Goal: Task Accomplishment & Management: Use online tool/utility

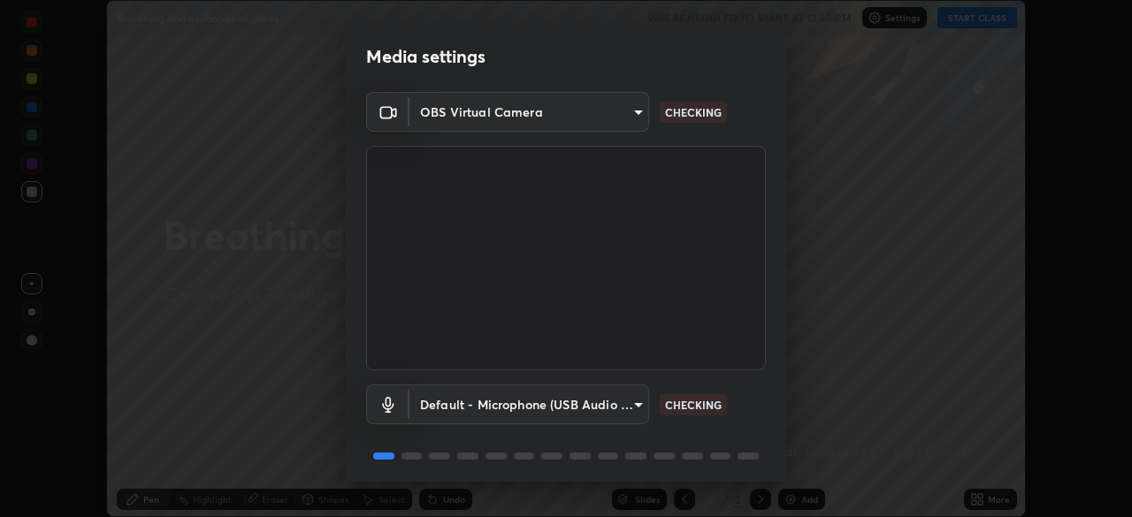
scroll to position [63, 0]
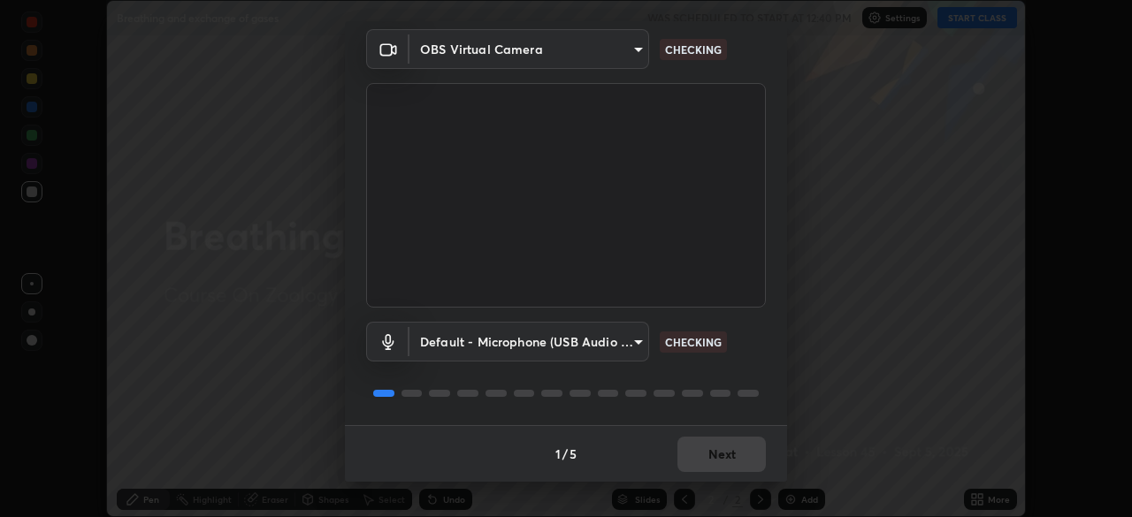
click at [705, 447] on div "1 / 5 Next" at bounding box center [566, 453] width 442 height 57
click at [706, 444] on div "1 / 5 Next" at bounding box center [566, 453] width 442 height 57
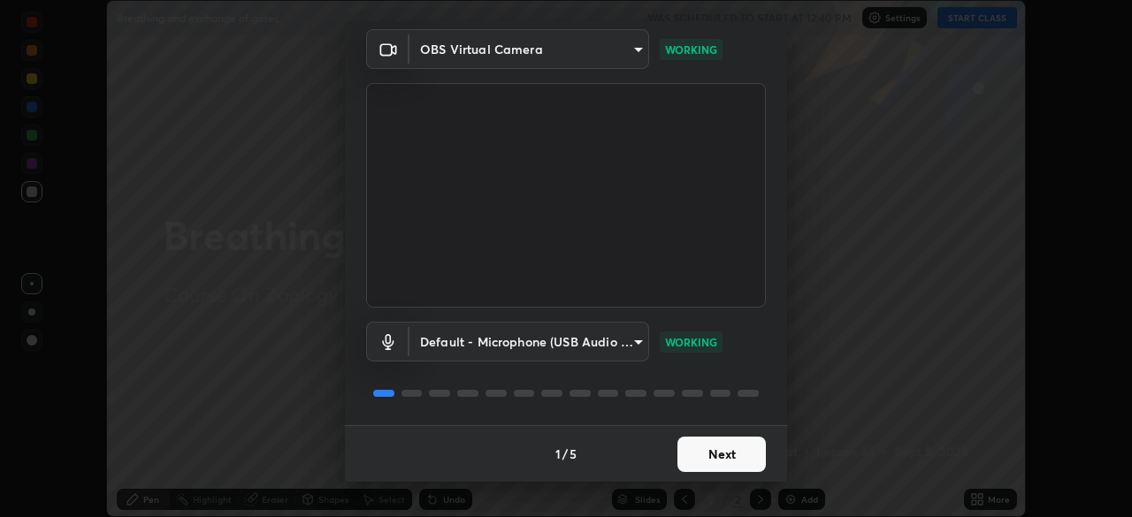
click at [730, 450] on button "Next" at bounding box center [721, 454] width 88 height 35
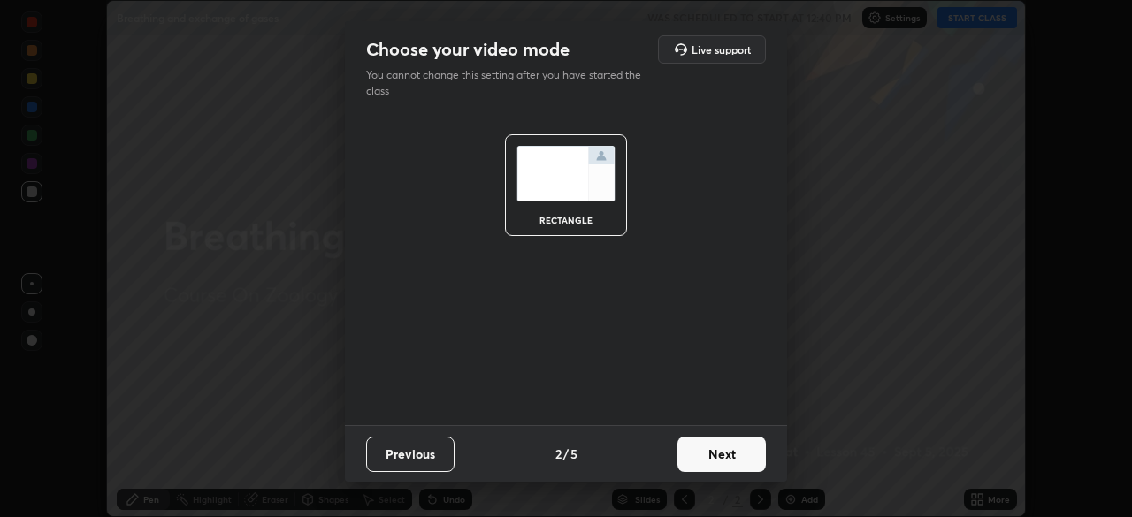
click at [730, 457] on button "Next" at bounding box center [721, 454] width 88 height 35
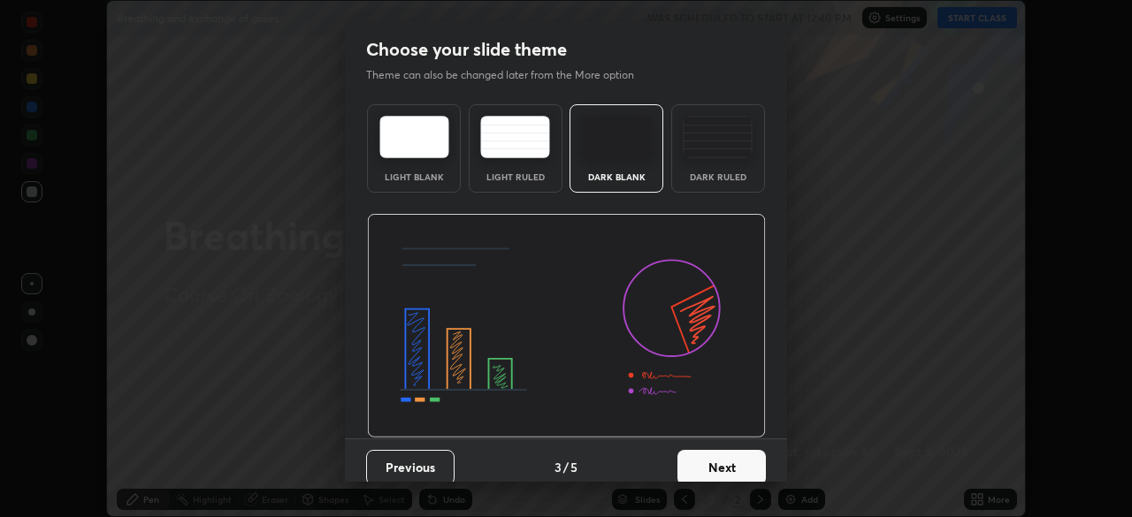
click at [730, 452] on button "Next" at bounding box center [721, 467] width 88 height 35
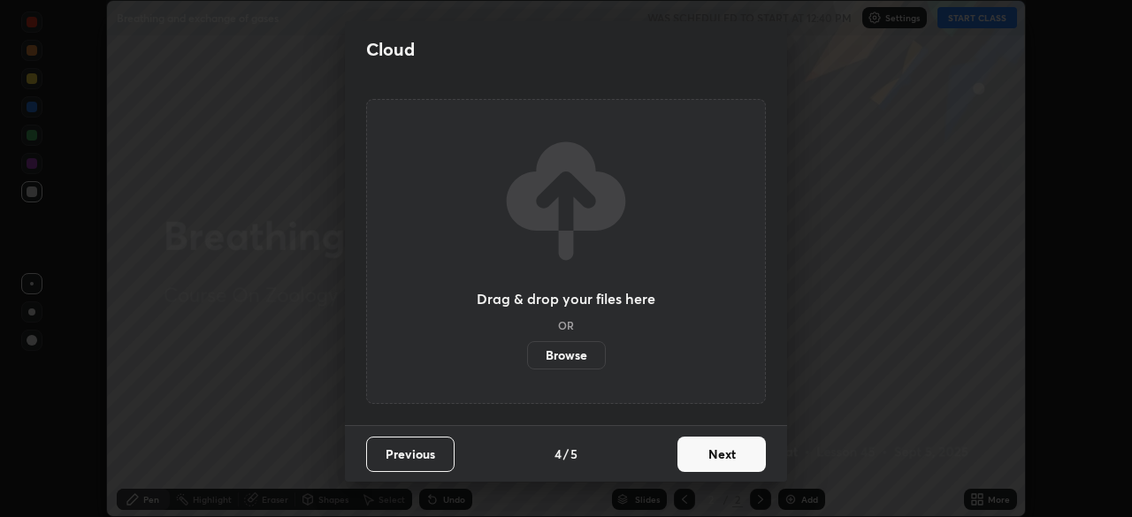
click at [728, 464] on button "Next" at bounding box center [721, 454] width 88 height 35
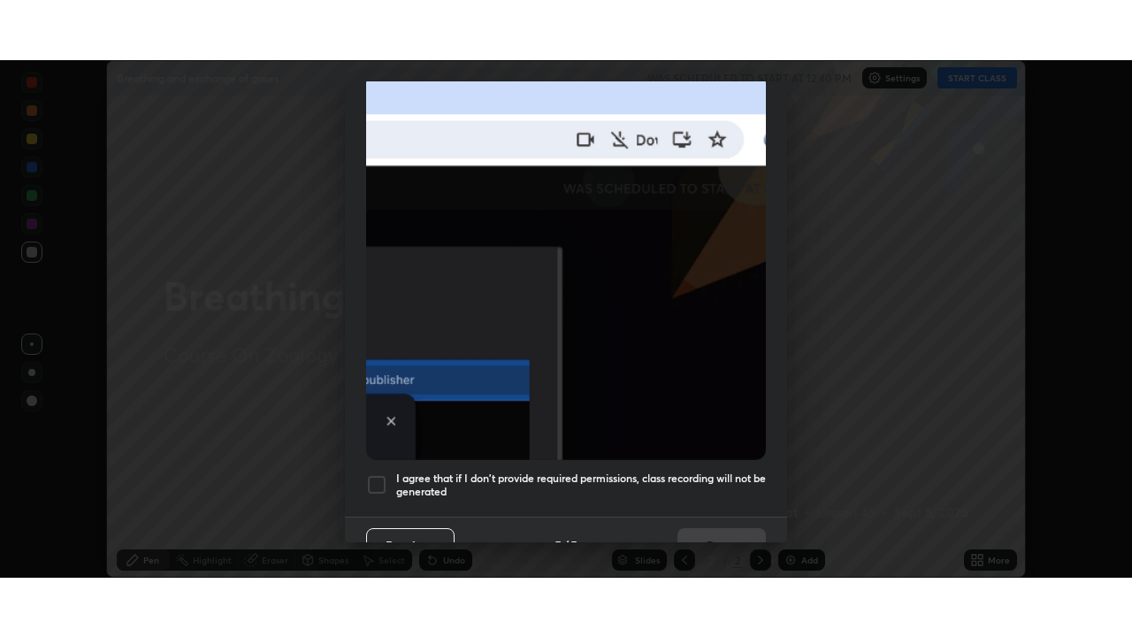
scroll to position [424, 0]
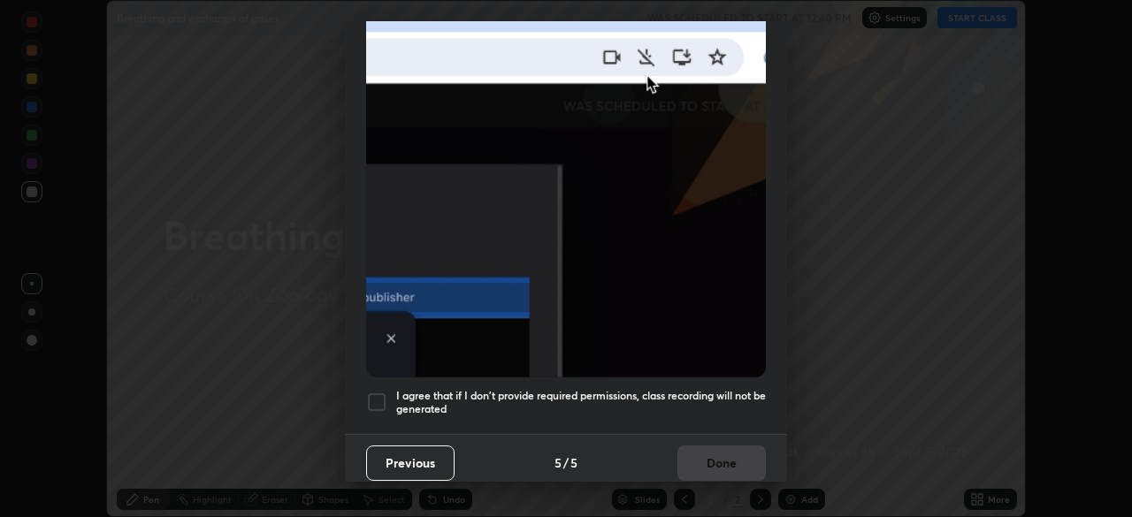
click at [375, 392] on div at bounding box center [376, 402] width 21 height 21
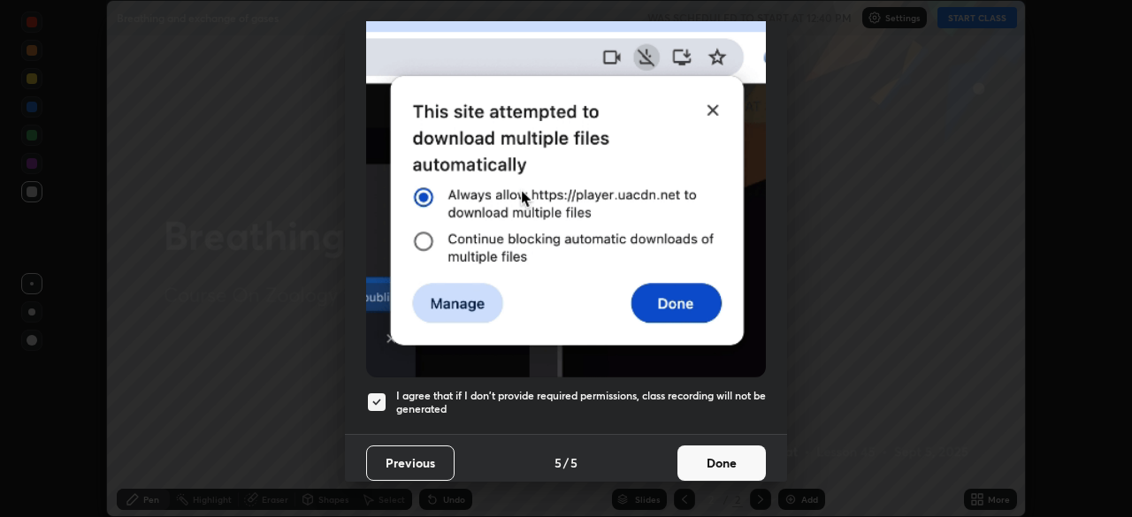
click at [739, 451] on button "Done" at bounding box center [721, 463] width 88 height 35
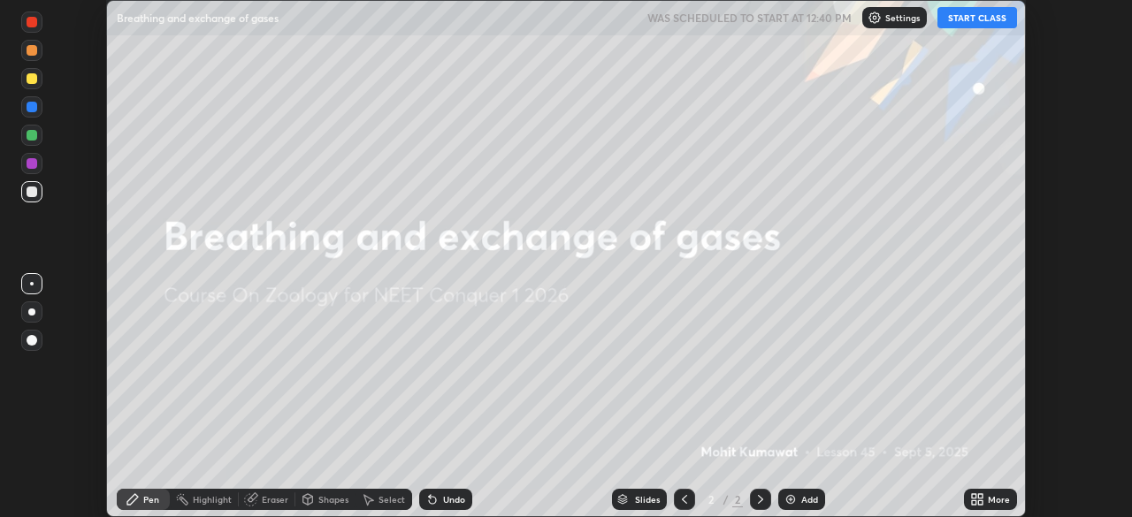
click at [967, 22] on button "START CLASS" at bounding box center [977, 17] width 80 height 21
click at [972, 502] on icon at bounding box center [974, 503] width 4 height 4
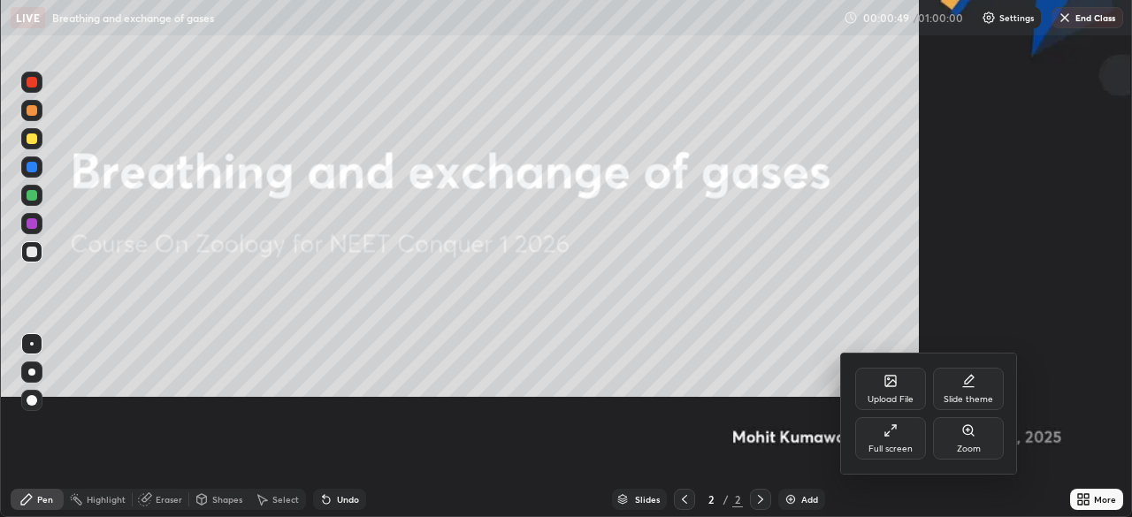
scroll to position [637, 1132]
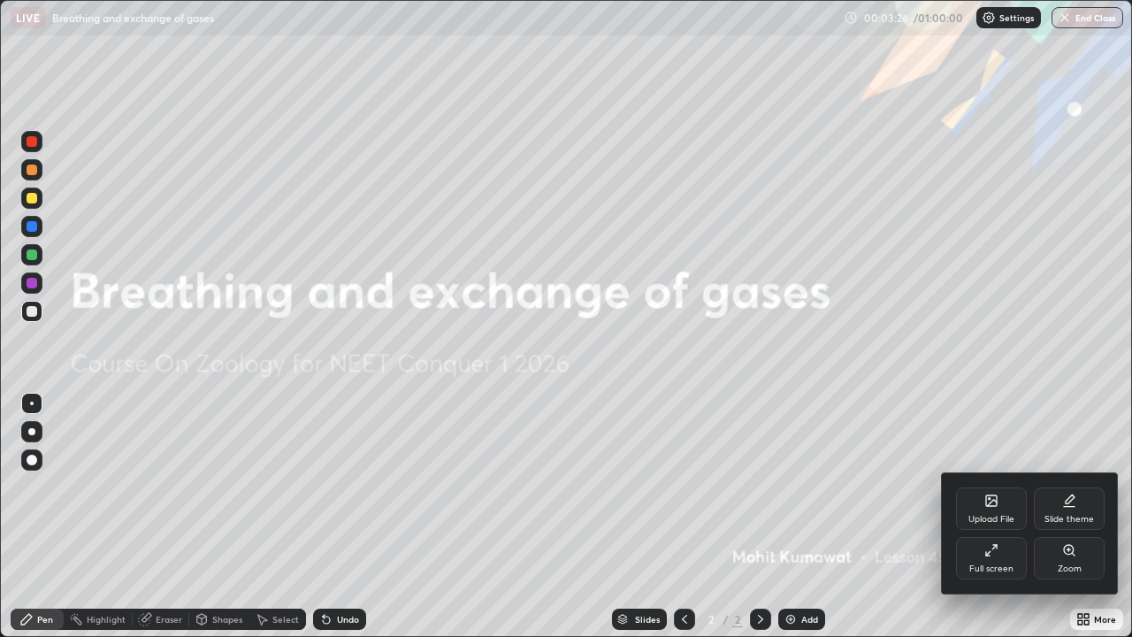
click at [1026, 415] on div at bounding box center [566, 318] width 1132 height 637
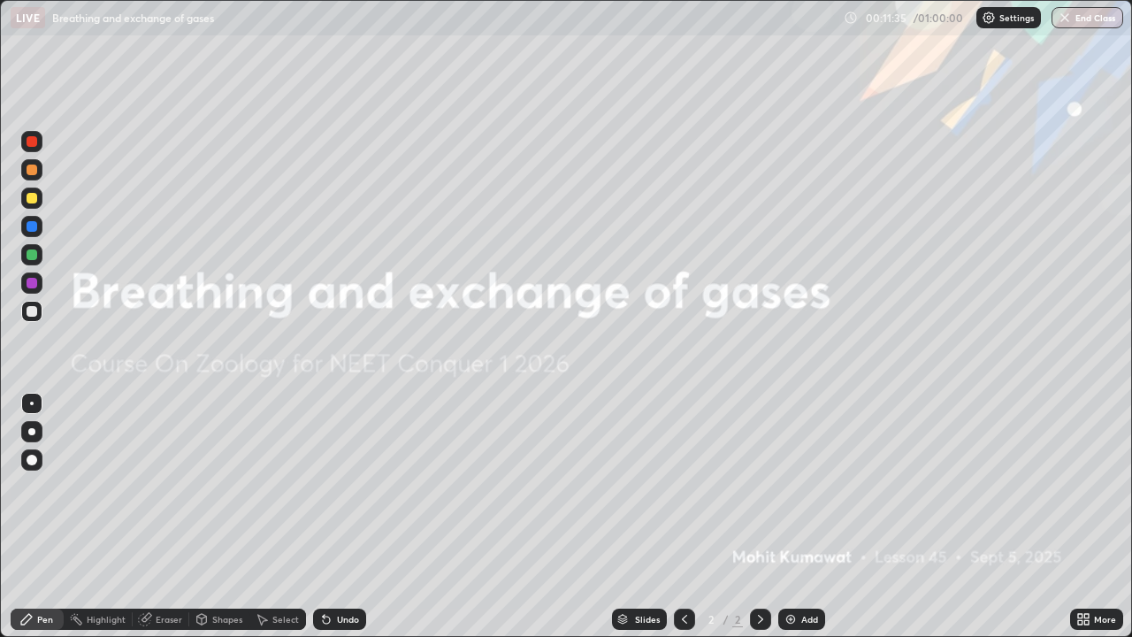
click at [812, 516] on div "Add" at bounding box center [801, 618] width 47 height 21
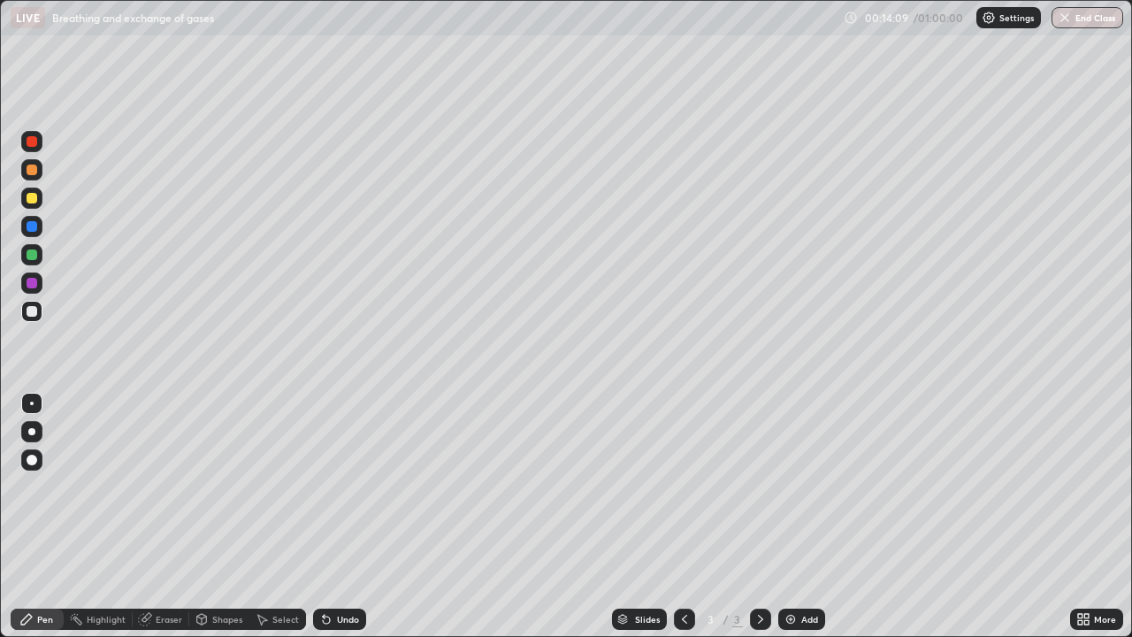
click at [793, 516] on img at bounding box center [790, 619] width 14 height 14
click at [30, 148] on div at bounding box center [31, 141] width 21 height 21
click at [31, 314] on div at bounding box center [32, 311] width 11 height 11
click at [32, 309] on div at bounding box center [32, 311] width 11 height 11
click at [31, 277] on div at bounding box center [31, 282] width 21 height 21
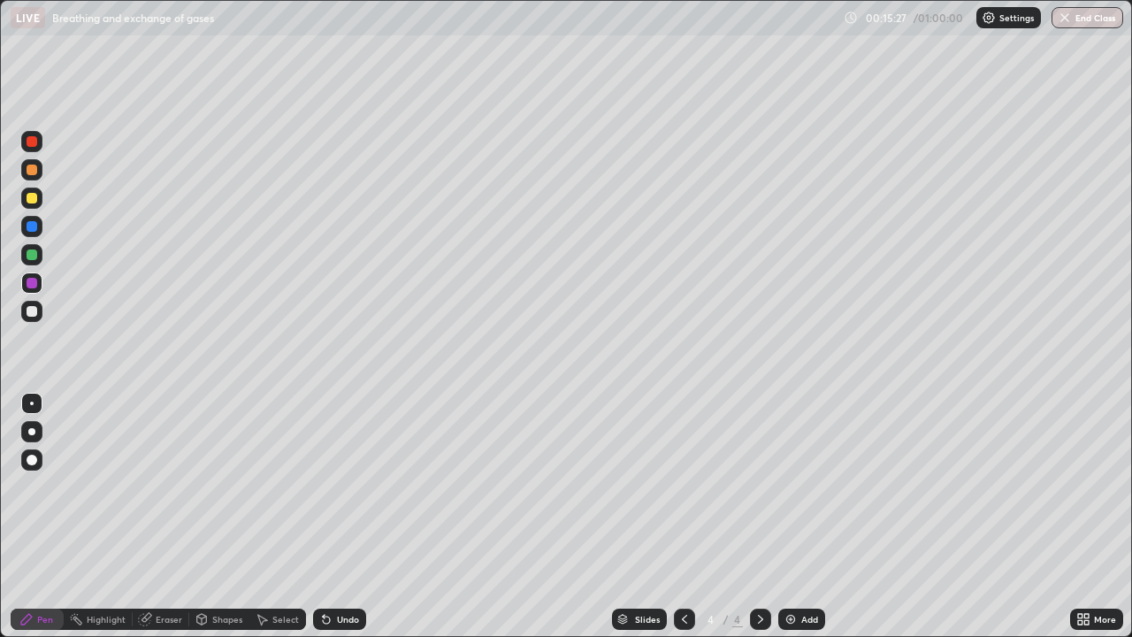
click at [34, 233] on div at bounding box center [31, 226] width 21 height 21
click at [28, 311] on div at bounding box center [32, 311] width 11 height 11
click at [164, 516] on div "Eraser" at bounding box center [169, 619] width 27 height 9
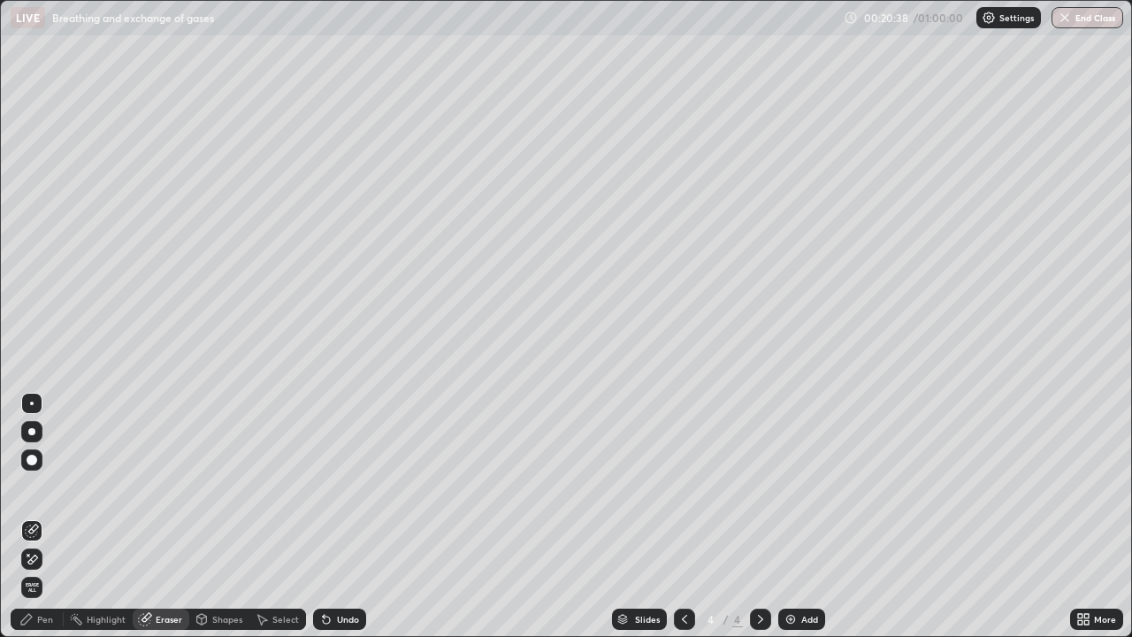
click at [42, 516] on div "Pen" at bounding box center [37, 618] width 53 height 21
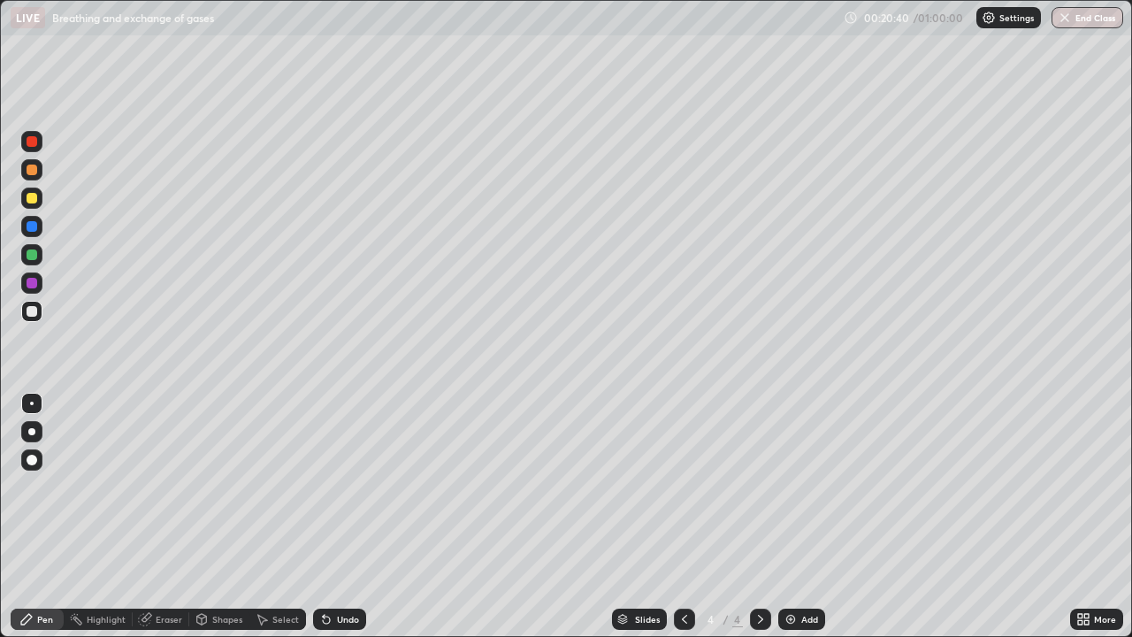
click at [342, 516] on div "Undo" at bounding box center [348, 619] width 22 height 9
click at [803, 516] on div "Add" at bounding box center [809, 619] width 17 height 9
click at [809, 516] on div "Add" at bounding box center [809, 619] width 17 height 9
click at [342, 516] on div "Undo" at bounding box center [348, 619] width 22 height 9
click at [799, 516] on div "Add" at bounding box center [801, 618] width 47 height 21
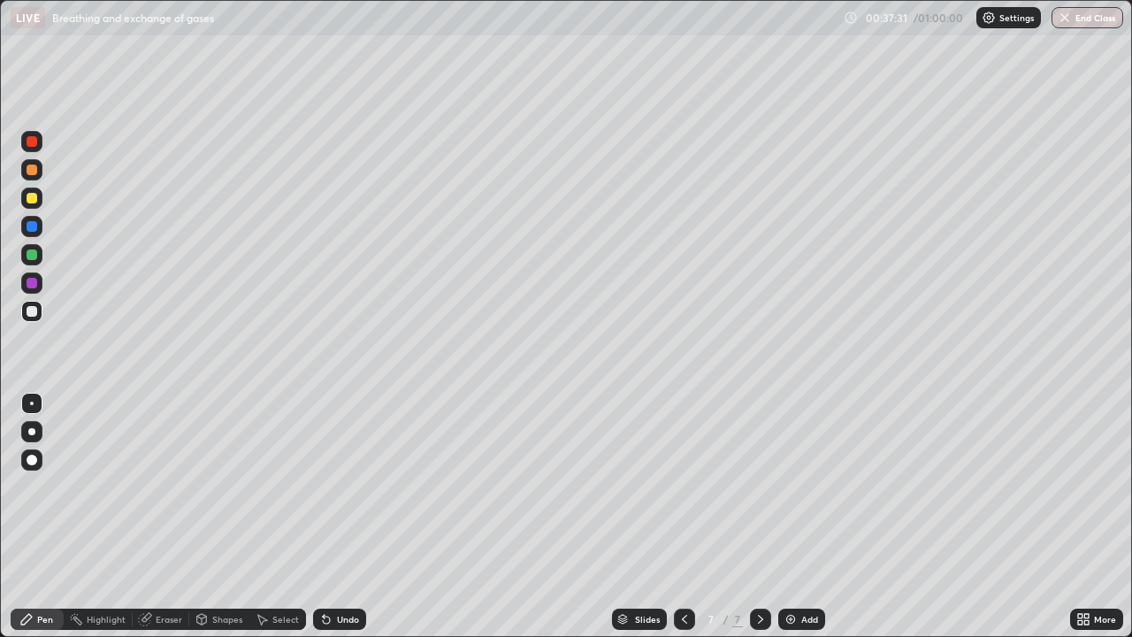
click at [349, 516] on div "Undo" at bounding box center [348, 619] width 22 height 9
click at [343, 516] on div "Undo" at bounding box center [348, 619] width 22 height 9
click at [337, 516] on div "Undo" at bounding box center [348, 619] width 22 height 9
click at [343, 516] on div "Undo" at bounding box center [348, 619] width 22 height 9
click at [346, 516] on div "Undo" at bounding box center [348, 619] width 22 height 9
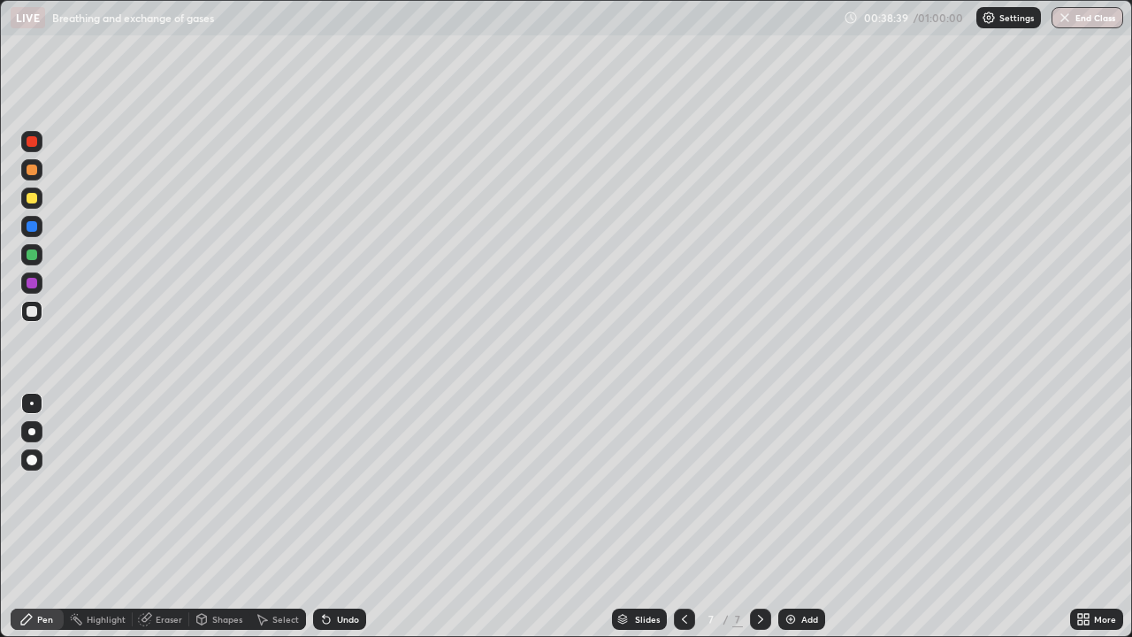
click at [804, 516] on div "Add" at bounding box center [809, 619] width 17 height 9
click at [346, 516] on div "Undo" at bounding box center [348, 619] width 22 height 9
click at [349, 516] on div "Undo" at bounding box center [348, 619] width 22 height 9
click at [343, 516] on div "Undo" at bounding box center [348, 619] width 22 height 9
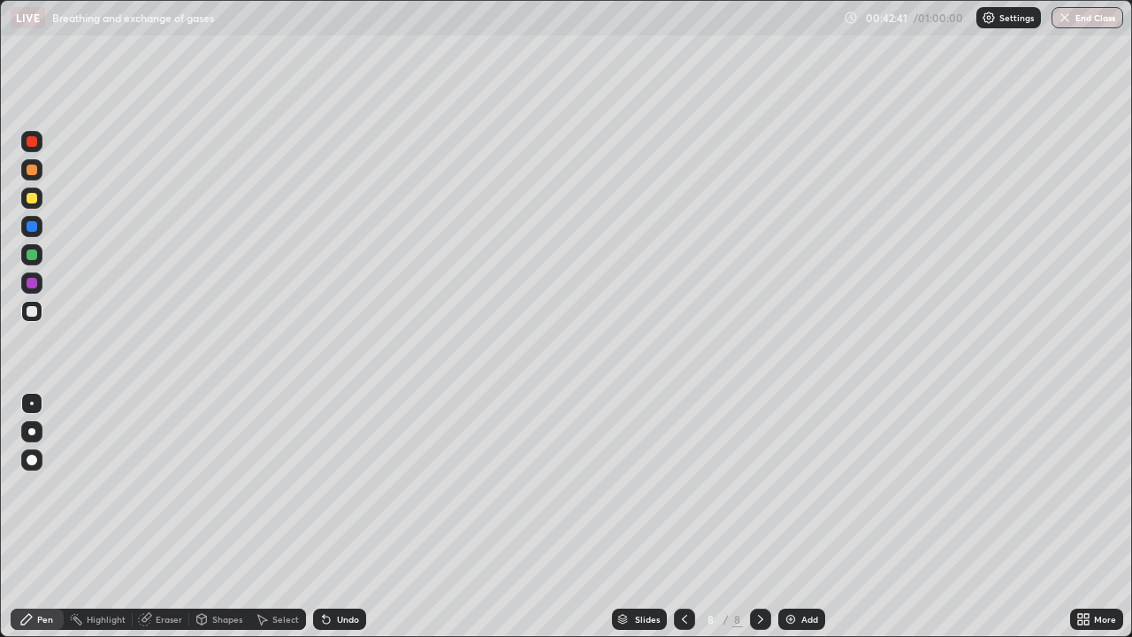
click at [341, 516] on div "Undo" at bounding box center [348, 619] width 22 height 9
click at [802, 516] on div "Add" at bounding box center [809, 619] width 17 height 9
click at [804, 516] on div "Add" at bounding box center [801, 618] width 47 height 21
click at [809, 516] on div "Add" at bounding box center [809, 619] width 17 height 9
click at [1087, 24] on button "End Class" at bounding box center [1088, 17] width 70 height 21
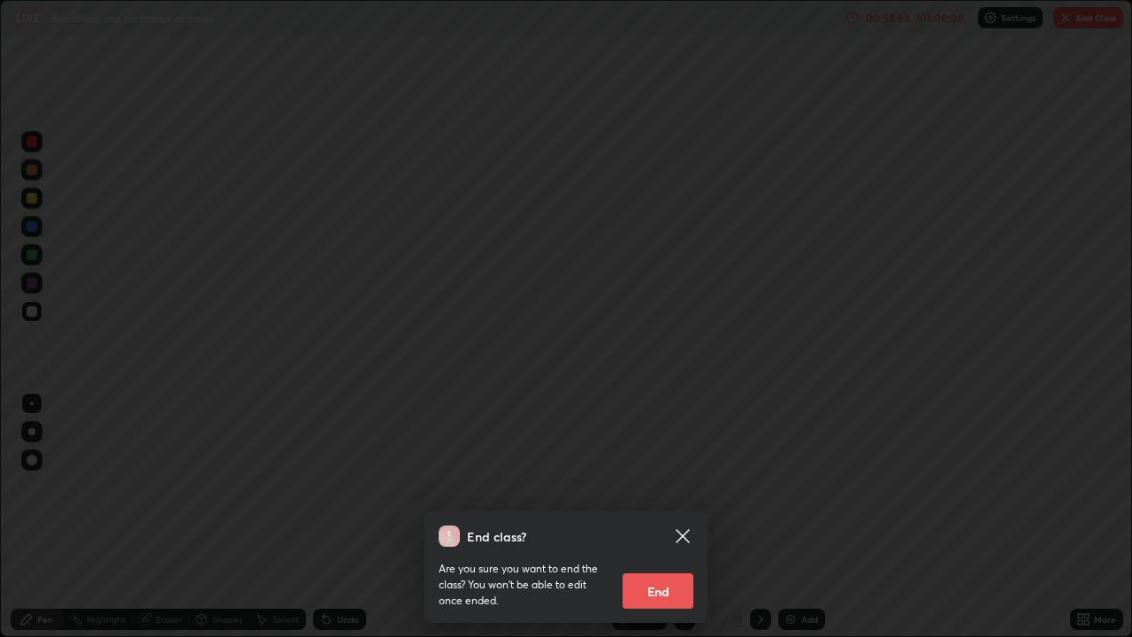
click at [646, 516] on button "End" at bounding box center [658, 590] width 71 height 35
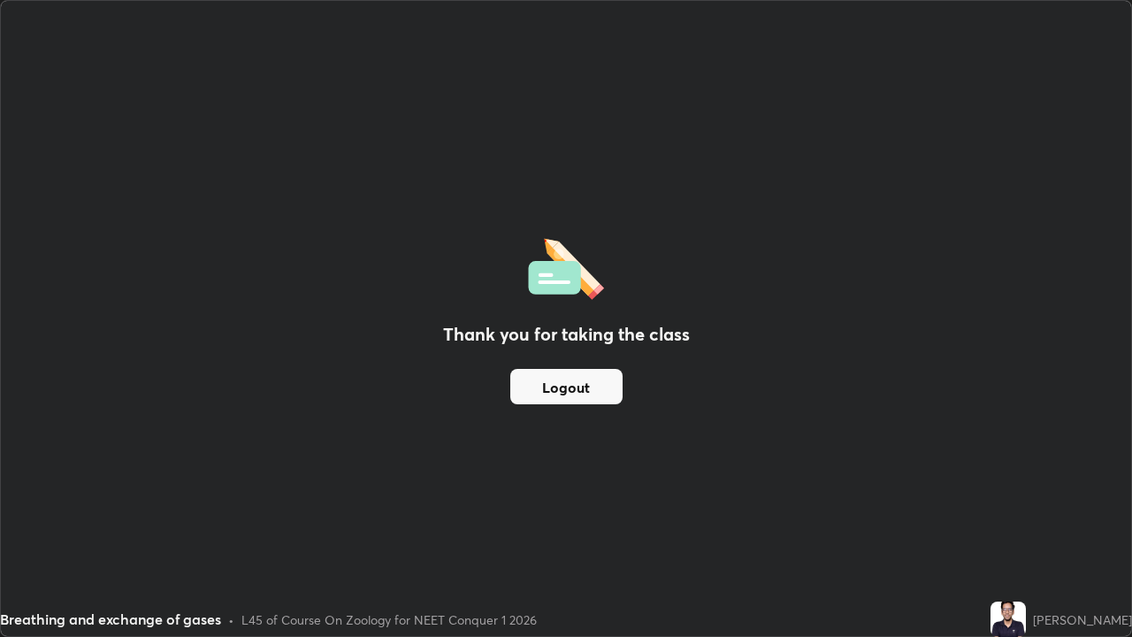
click at [566, 390] on button "Logout" at bounding box center [566, 386] width 112 height 35
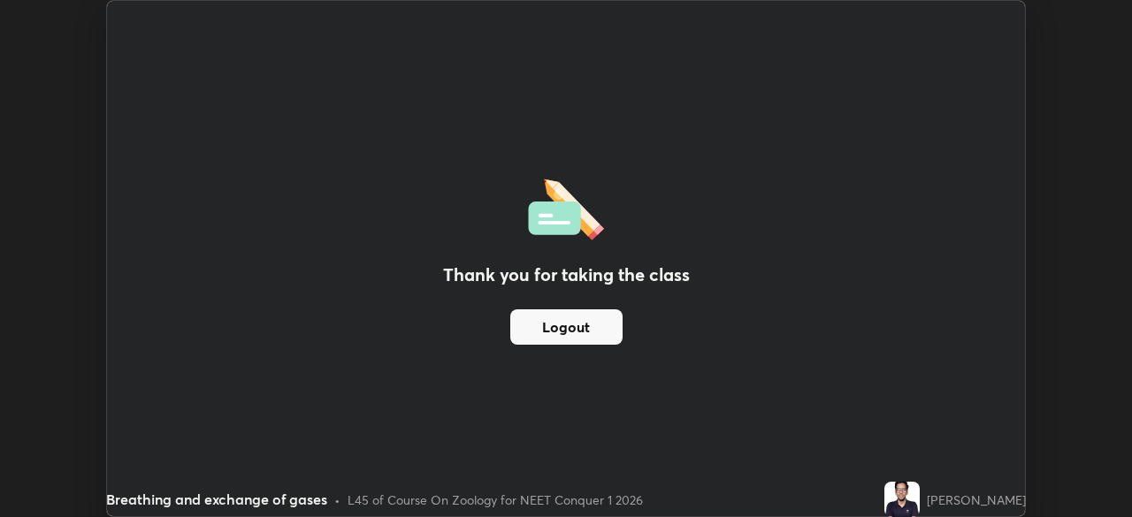
scroll to position [87910, 87296]
